Goal: Transaction & Acquisition: Purchase product/service

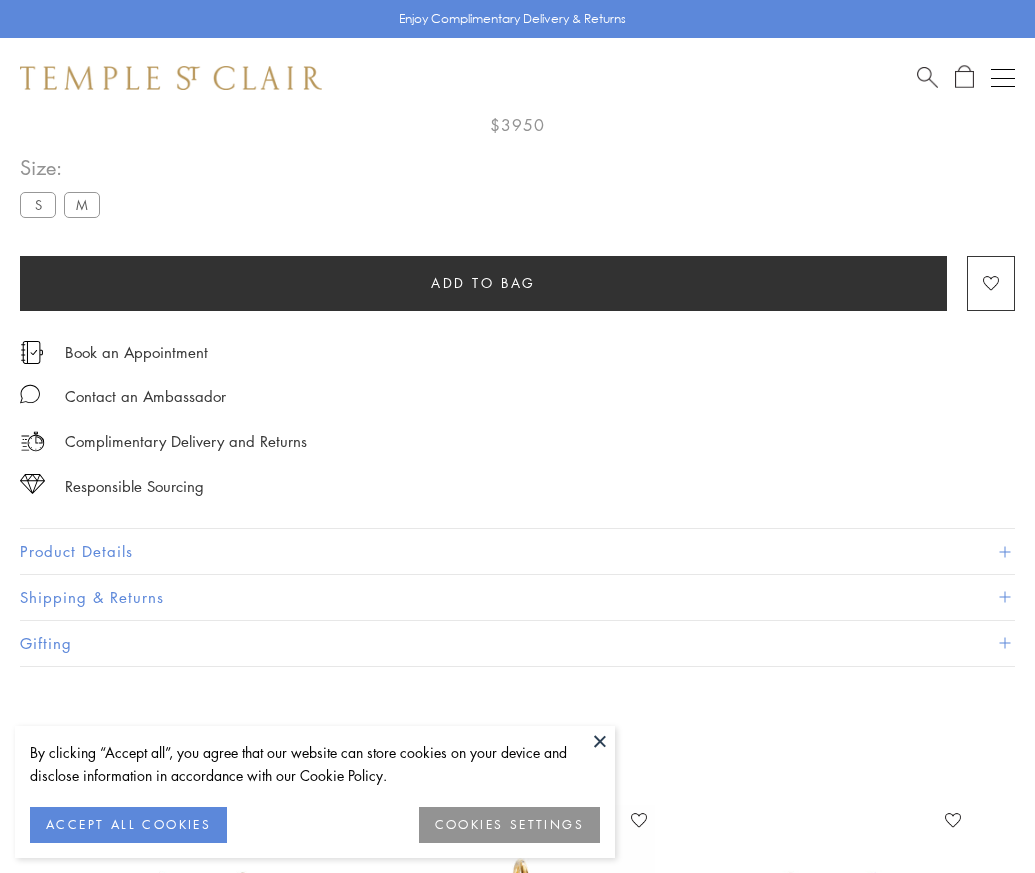
click at [483, 280] on span "Add to bag" at bounding box center [483, 283] width 105 height 22
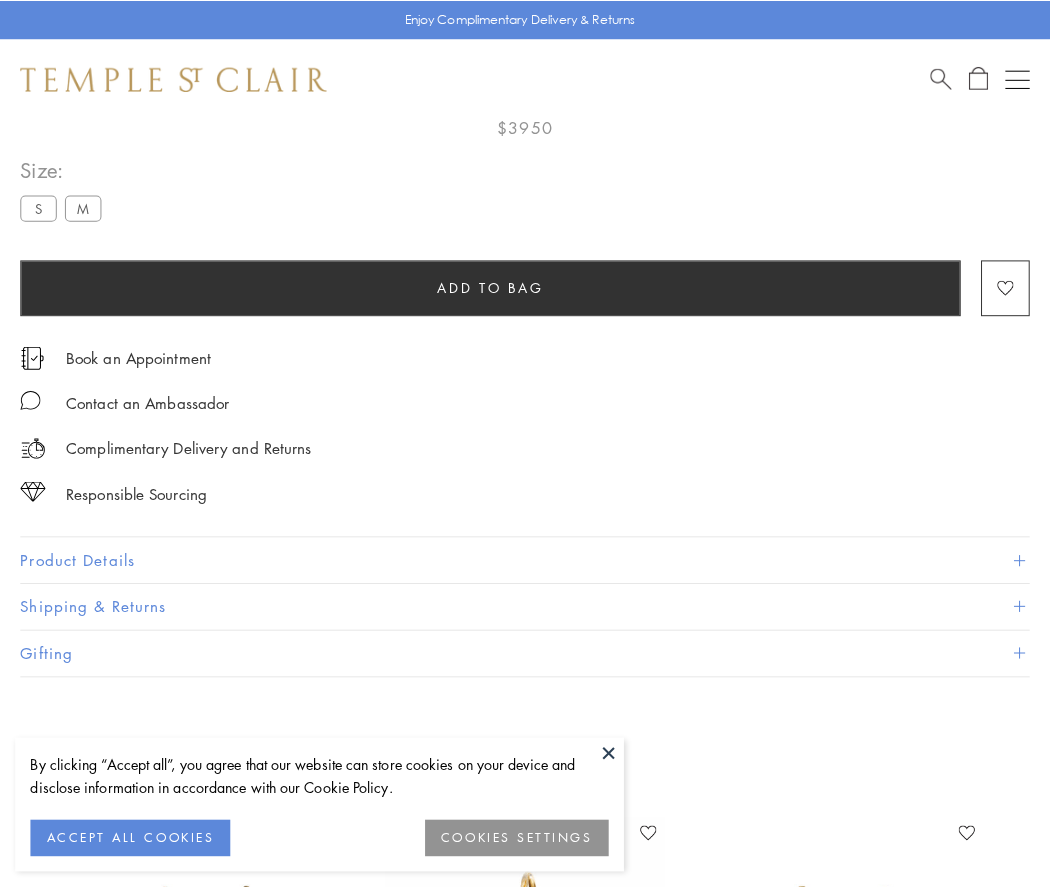
scroll to position [118, 0]
